Goal: Find contact information: Find contact information

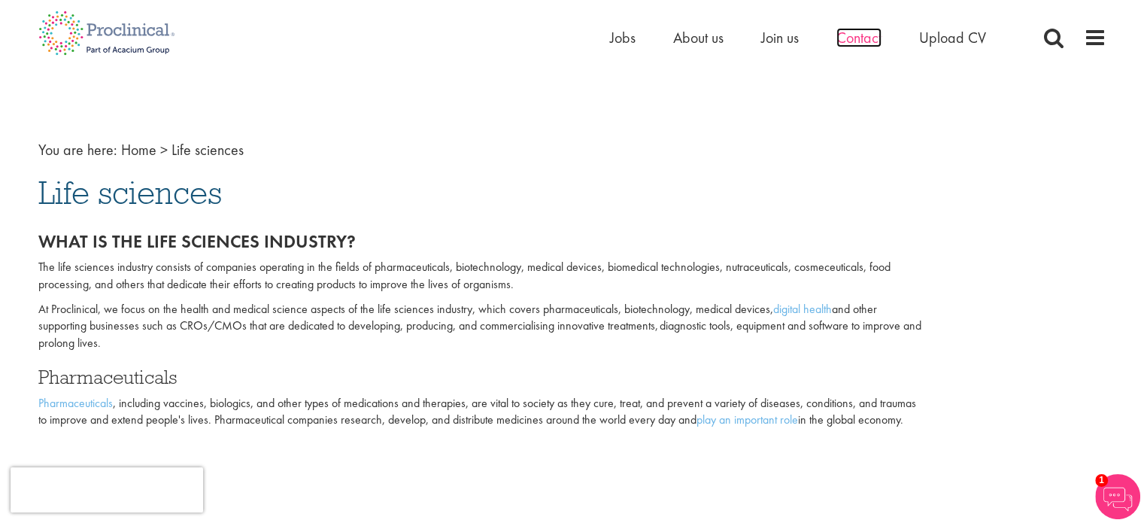
click at [864, 29] on span "Contact" at bounding box center [858, 38] width 45 height 20
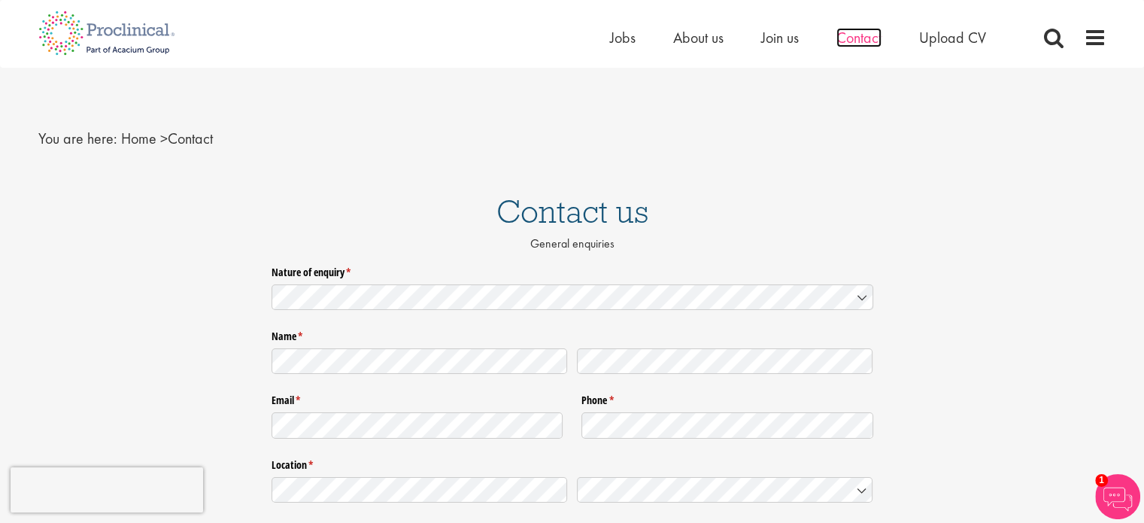
click at [854, 41] on span "Contact" at bounding box center [858, 38] width 45 height 20
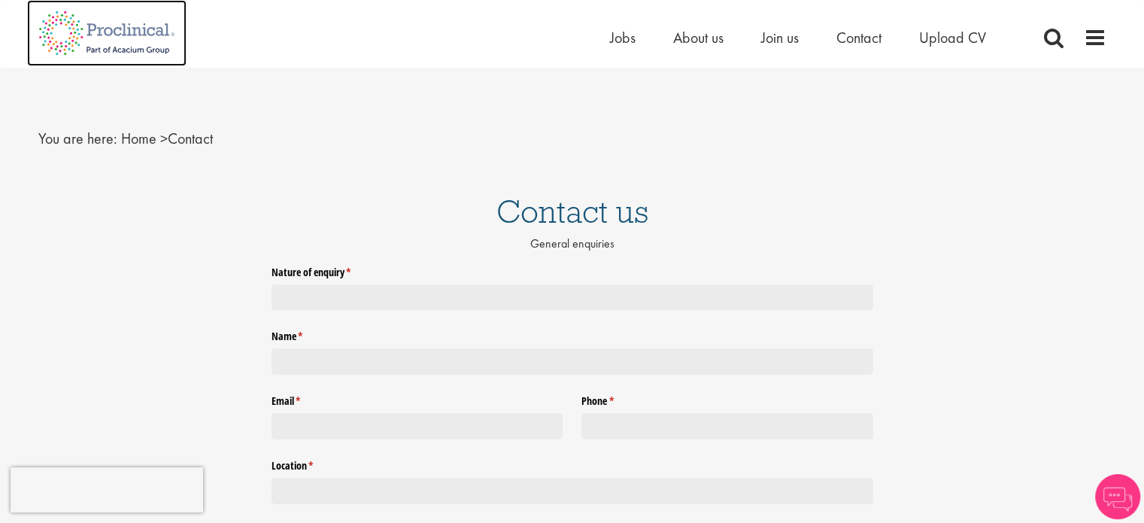
click at [142, 32] on img at bounding box center [106, 33] width 159 height 66
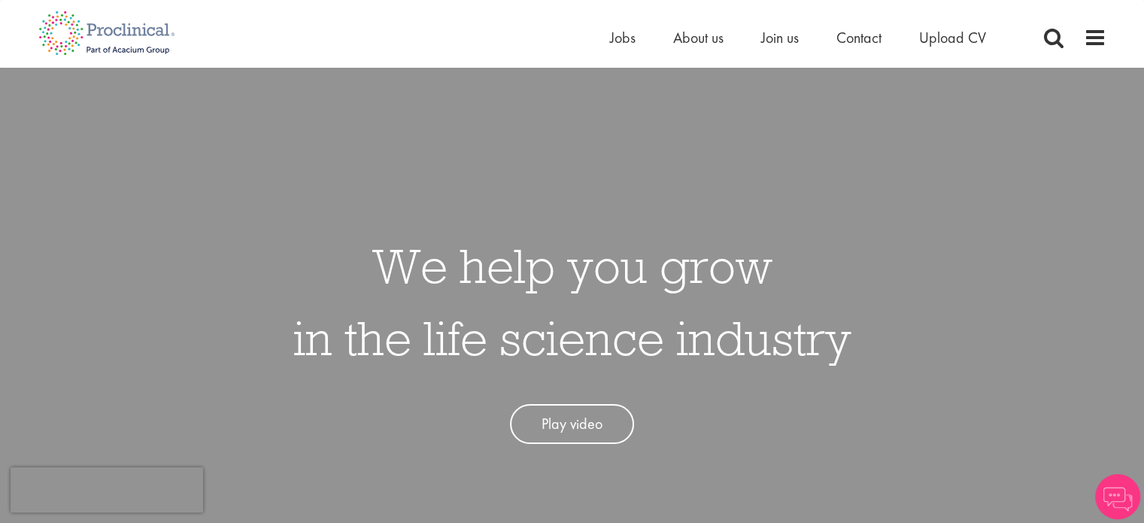
click at [1098, 44] on span at bounding box center [1095, 37] width 23 height 23
